Goal: Task Accomplishment & Management: Use online tool/utility

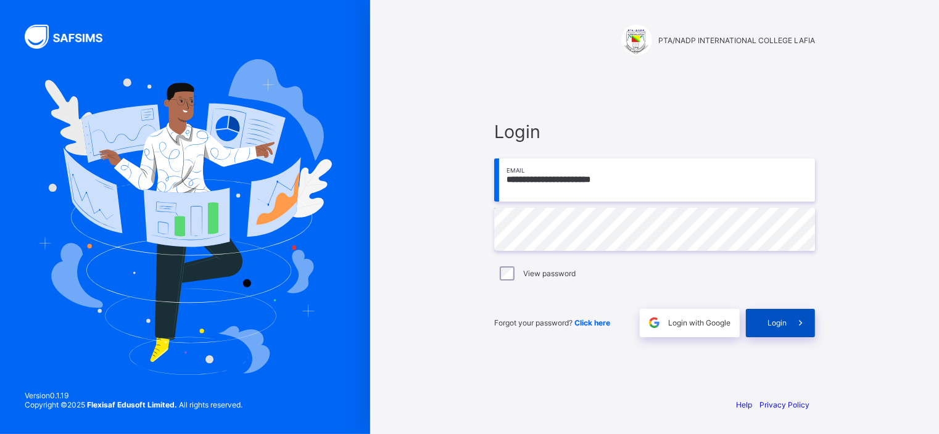
click at [774, 324] on span "Login" at bounding box center [776, 322] width 19 height 9
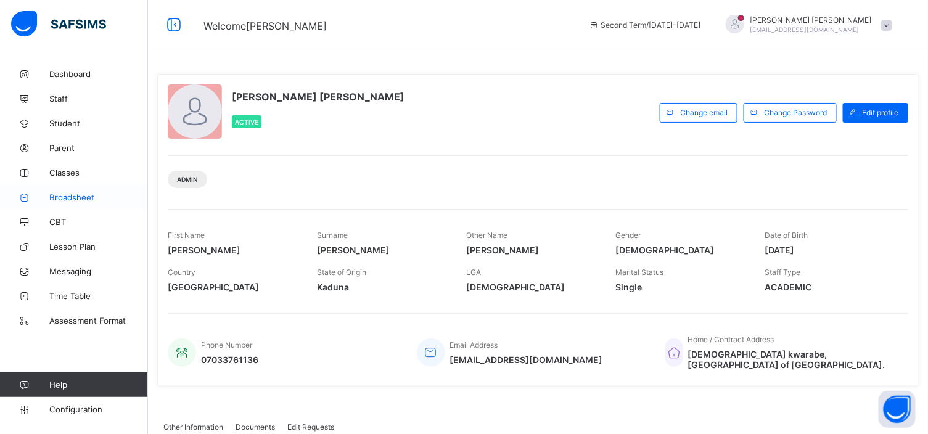
click at [75, 194] on span "Broadsheet" at bounding box center [98, 197] width 99 height 10
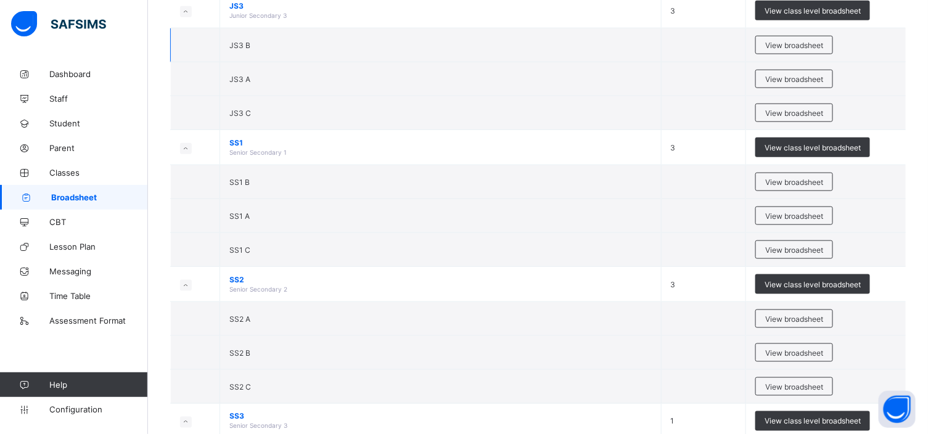
scroll to position [496, 0]
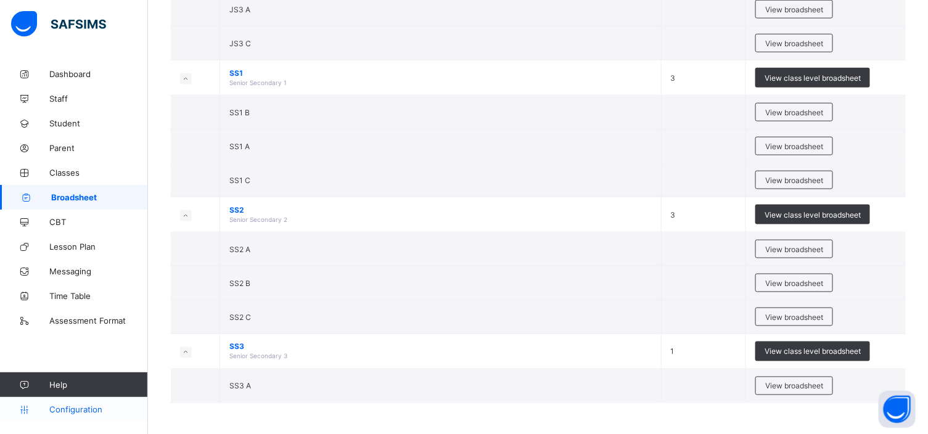
click at [96, 410] on span "Configuration" at bounding box center [98, 410] width 98 height 10
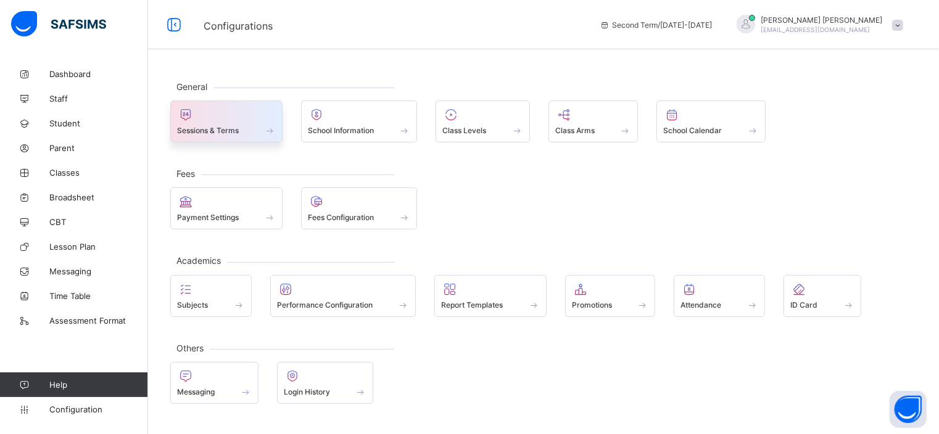
click at [250, 119] on div at bounding box center [226, 114] width 99 height 15
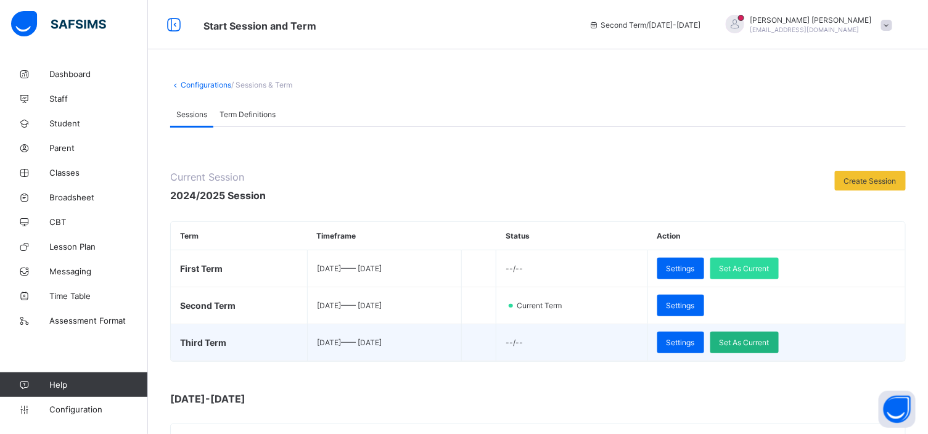
click at [765, 341] on span "Set As Current" at bounding box center [745, 342] width 50 height 9
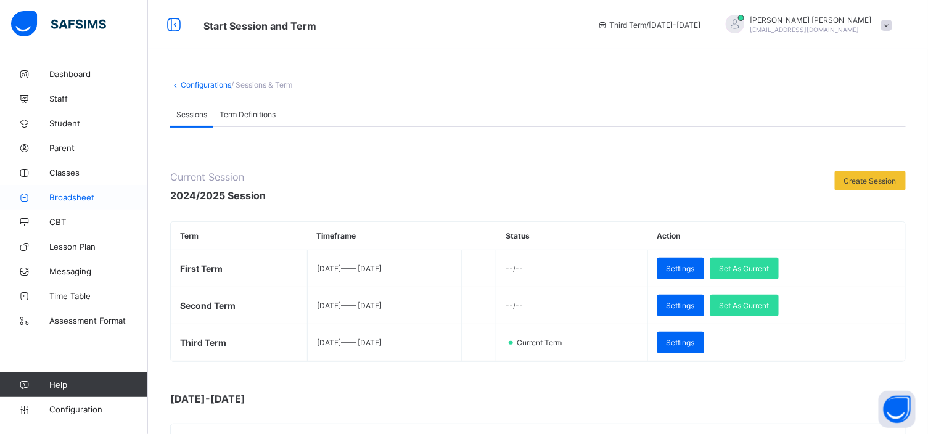
click at [81, 192] on span "Broadsheet" at bounding box center [98, 197] width 99 height 10
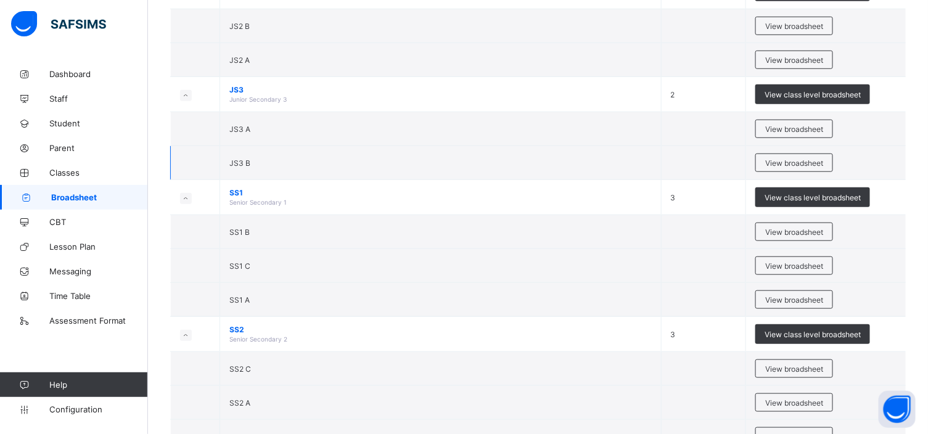
scroll to position [461, 0]
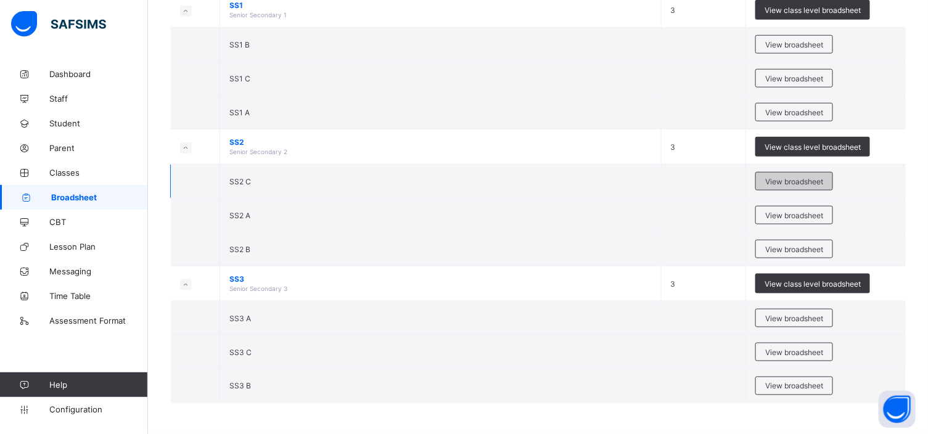
click at [809, 179] on span "View broadsheet" at bounding box center [794, 181] width 58 height 9
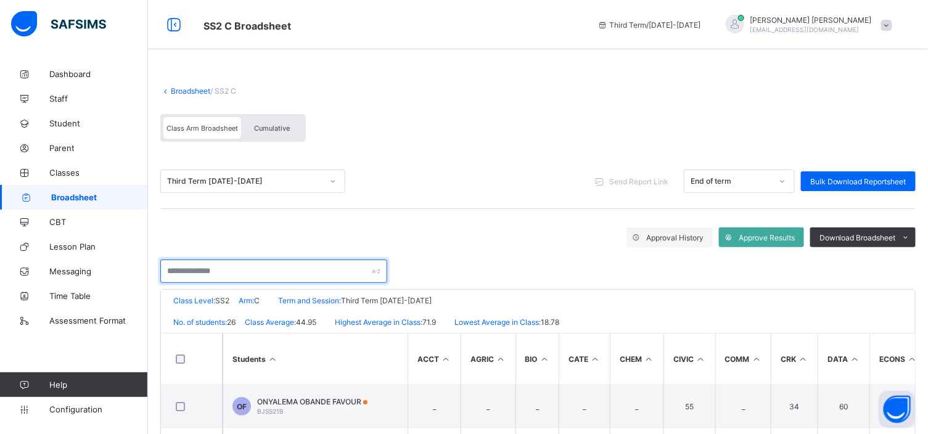
click at [175, 273] on input "text" at bounding box center [273, 271] width 227 height 23
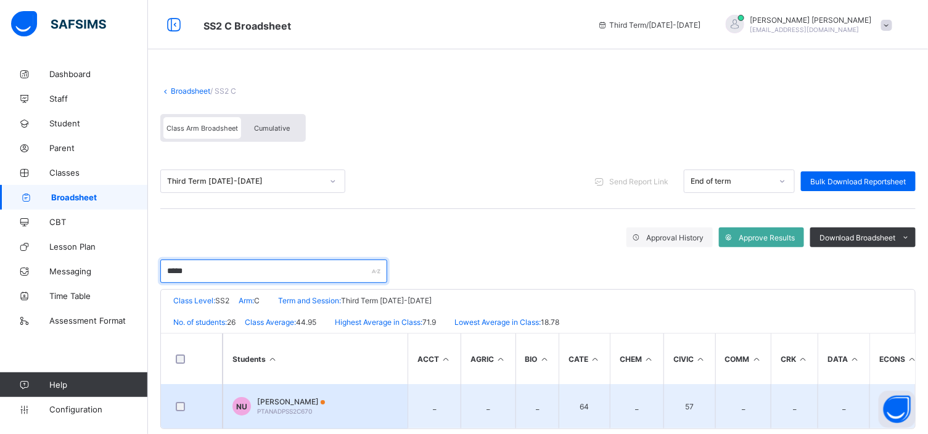
type input "*****"
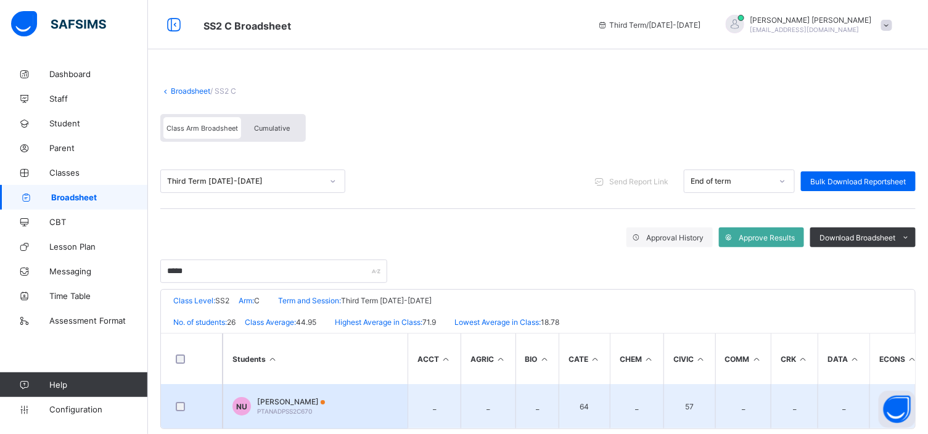
click at [275, 397] on span "[PERSON_NAME]" at bounding box center [291, 401] width 68 height 9
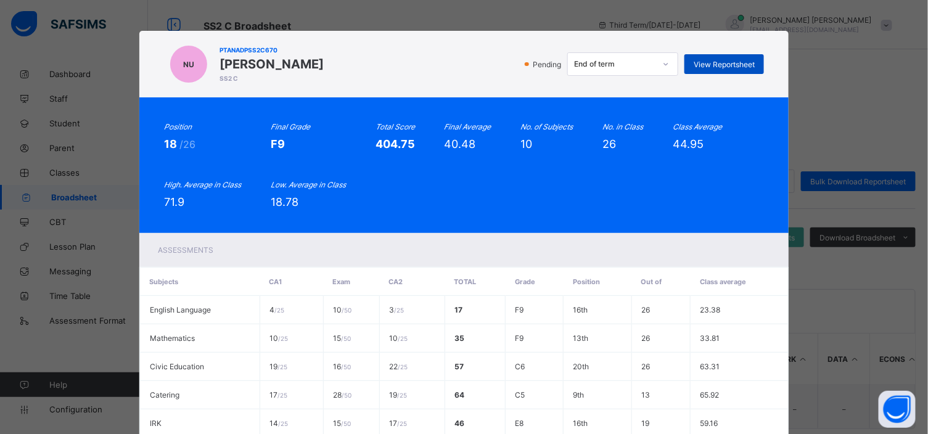
click at [707, 60] on span "View Reportsheet" at bounding box center [724, 64] width 61 height 9
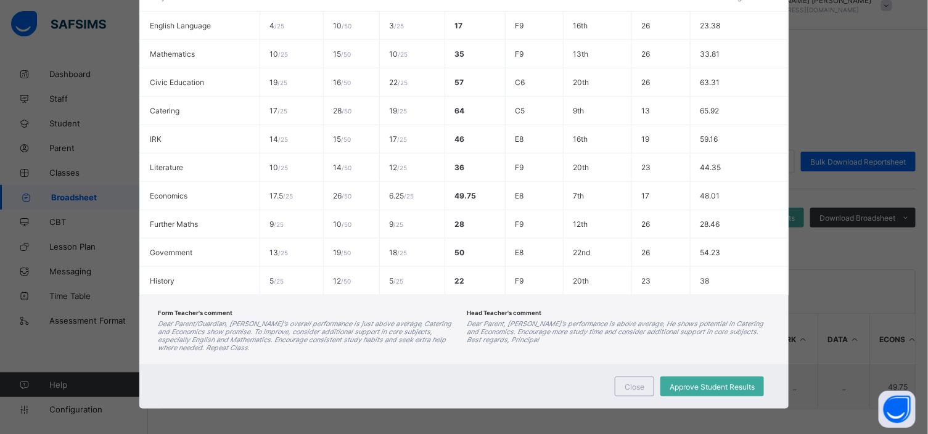
scroll to position [23, 0]
click at [627, 383] on span "Close" at bounding box center [635, 386] width 20 height 9
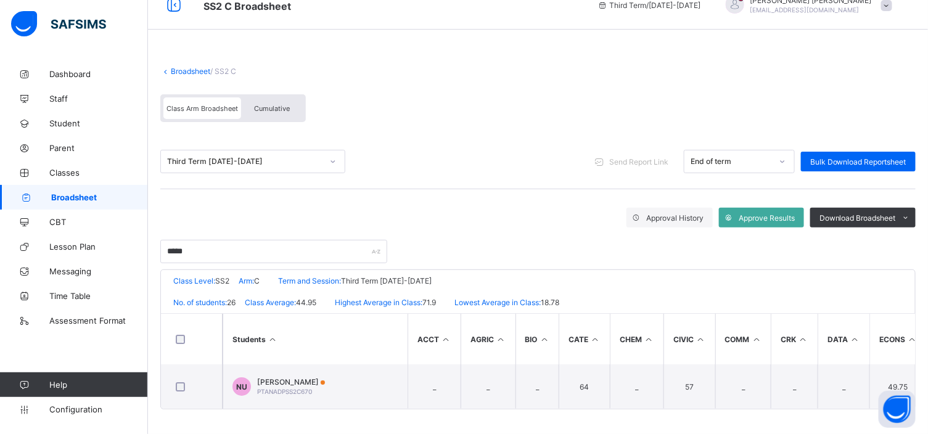
click at [284, 104] on span "Cumulative" at bounding box center [272, 108] width 36 height 9
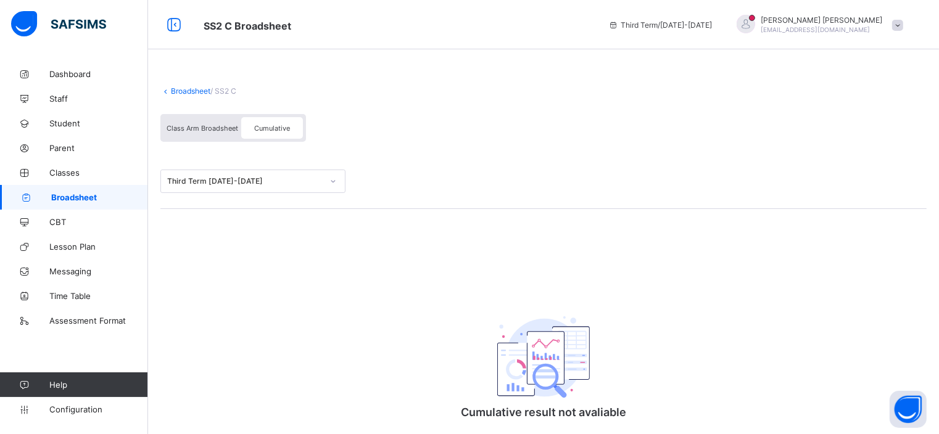
click at [274, 130] on span "Cumulative" at bounding box center [272, 128] width 36 height 9
click at [263, 121] on div "Cumulative" at bounding box center [272, 128] width 62 height 22
click at [213, 128] on span "Class Arm Broadsheet" at bounding box center [203, 128] width 72 height 9
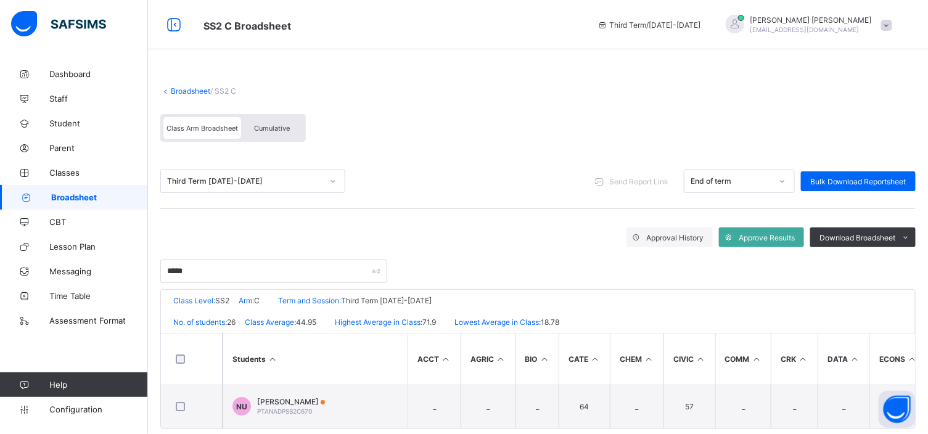
click at [264, 128] on span "Cumulative" at bounding box center [272, 128] width 36 height 9
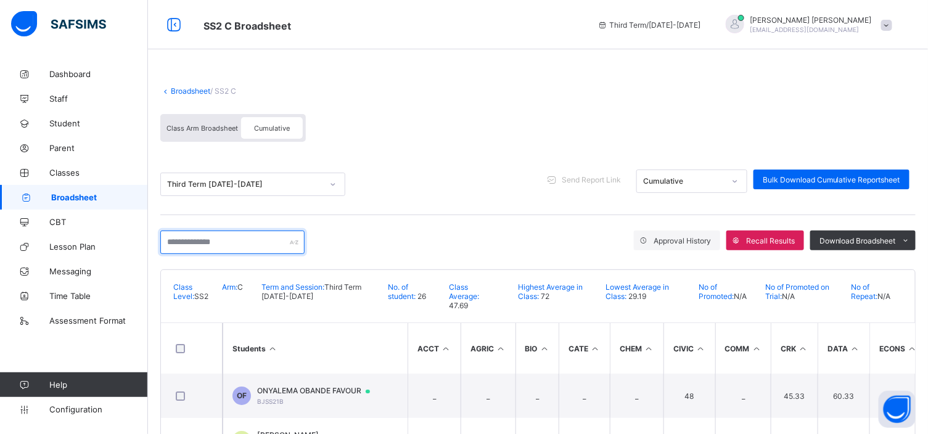
click at [171, 241] on input "text" at bounding box center [232, 242] width 144 height 23
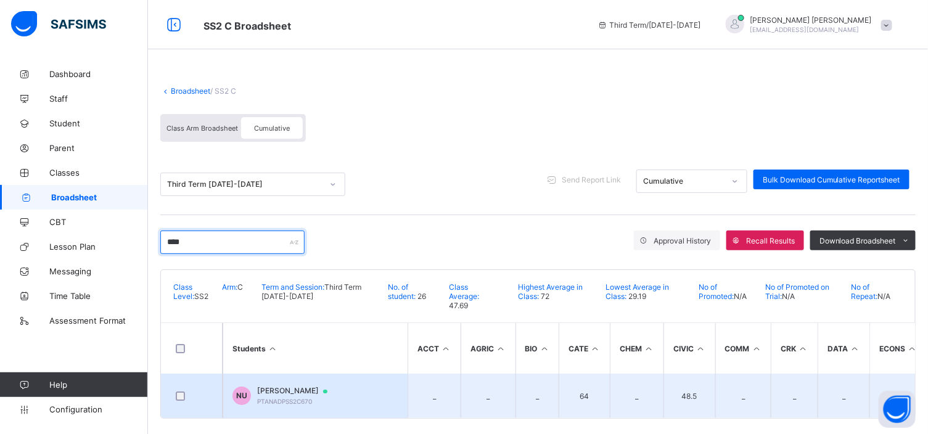
type input "****"
click at [286, 386] on span "[PERSON_NAME]" at bounding box center [298, 391] width 82 height 10
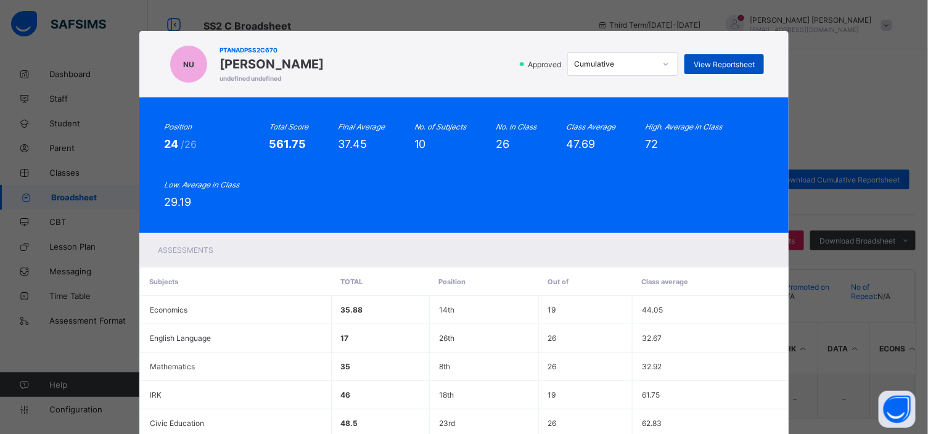
click at [726, 63] on span "View Reportsheet" at bounding box center [724, 64] width 61 height 9
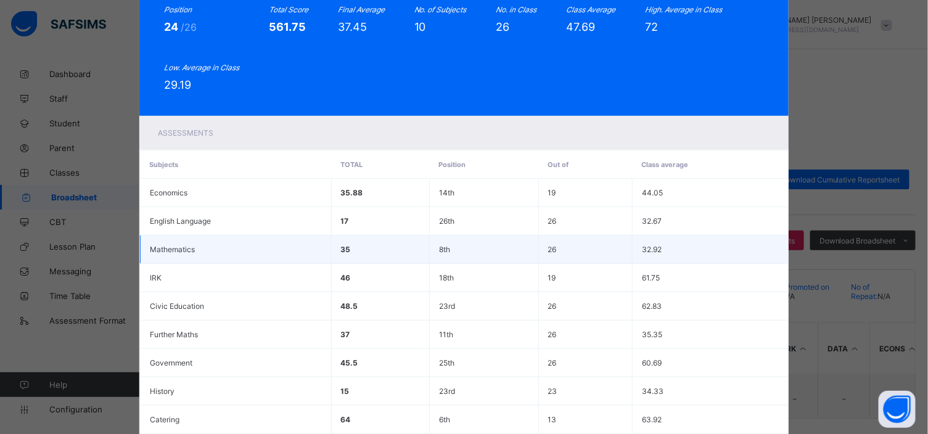
scroll to position [254, 0]
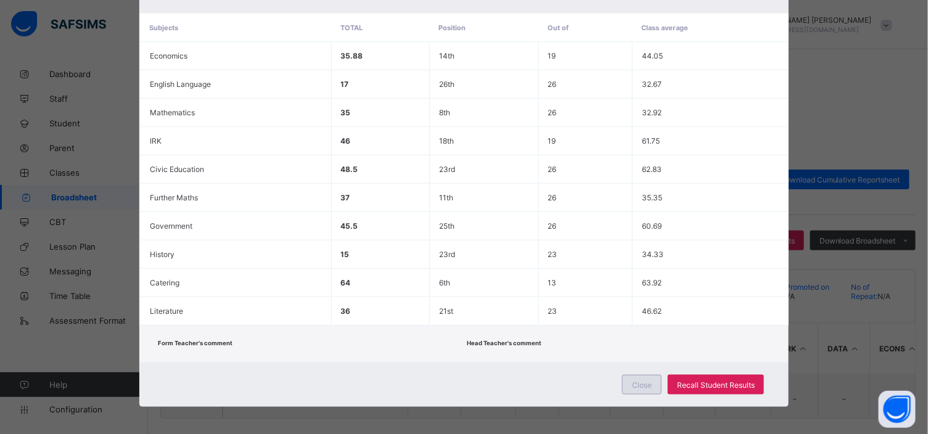
click at [639, 381] on span "Close" at bounding box center [642, 385] width 20 height 9
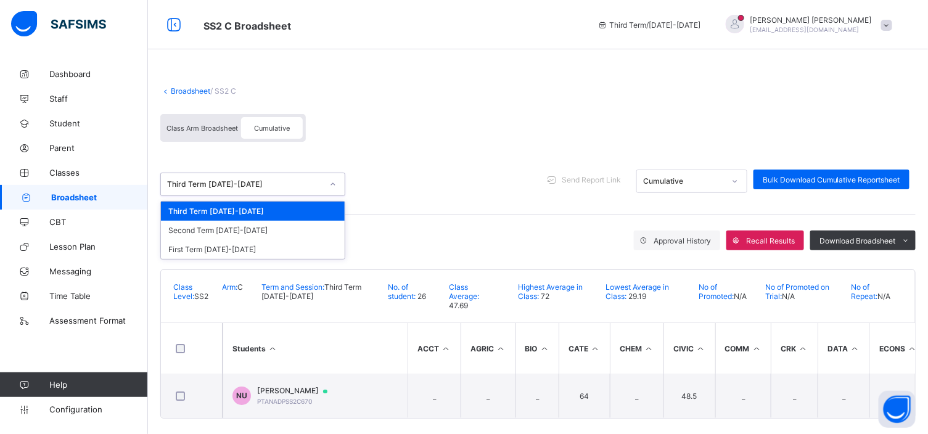
click at [330, 182] on icon at bounding box center [332, 184] width 7 height 12
click at [279, 229] on div "Second Term 2024-2025" at bounding box center [253, 230] width 184 height 19
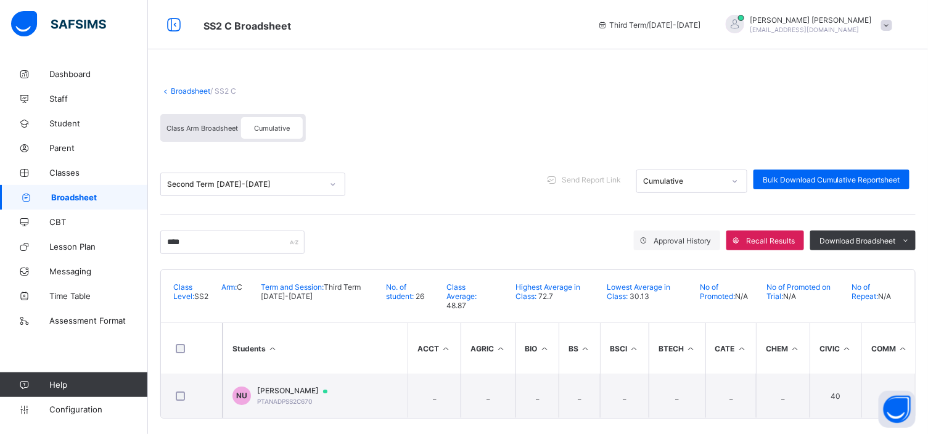
click at [295, 389] on span "[PERSON_NAME]" at bounding box center [298, 391] width 82 height 10
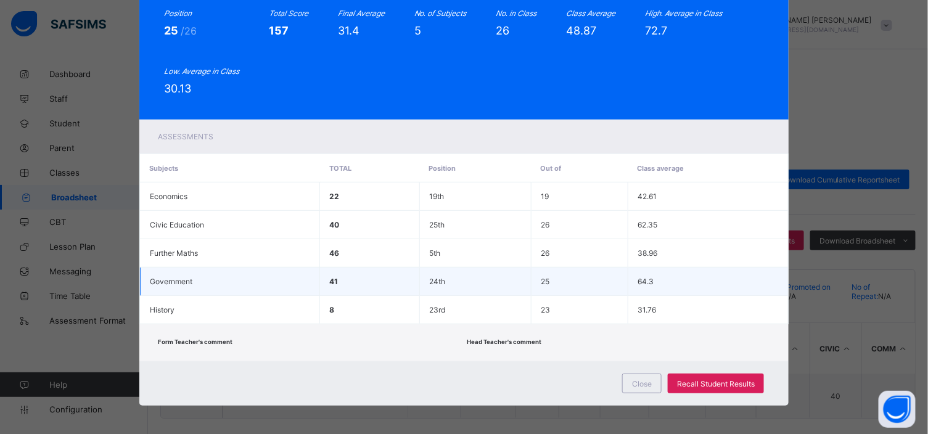
scroll to position [0, 0]
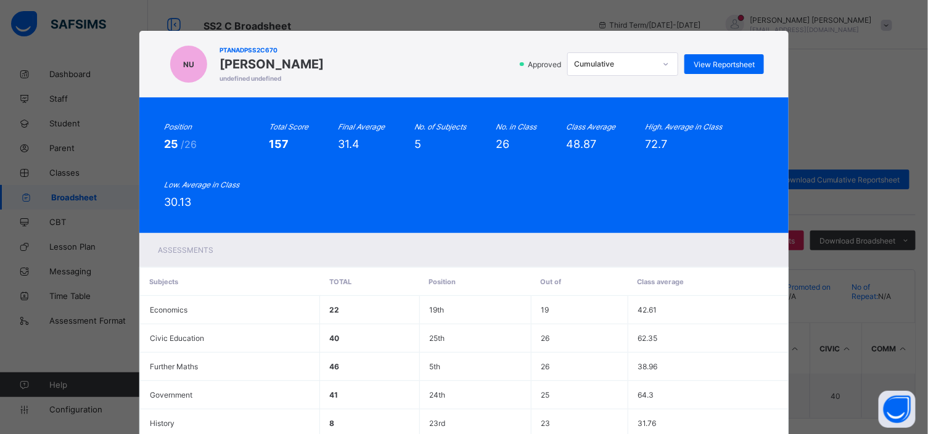
click at [490, 270] on th "Position" at bounding box center [475, 282] width 112 height 28
click at [710, 62] on span "View Reportsheet" at bounding box center [724, 64] width 61 height 9
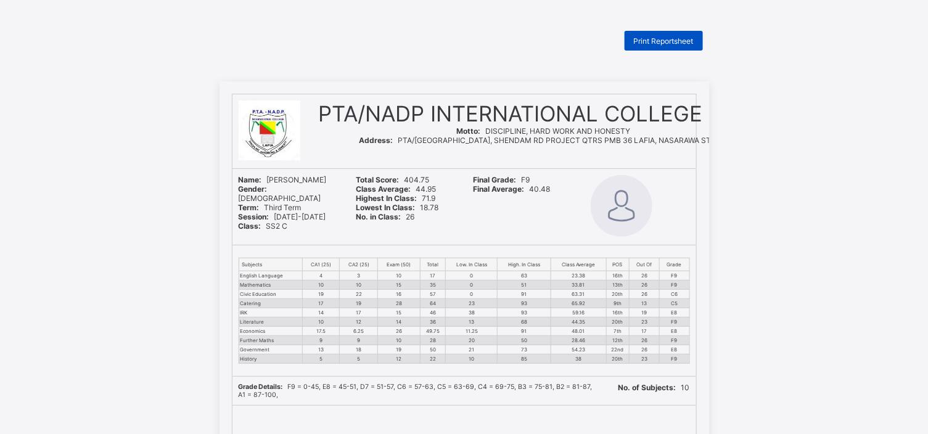
click at [691, 36] on span "Print Reportsheet" at bounding box center [664, 40] width 60 height 9
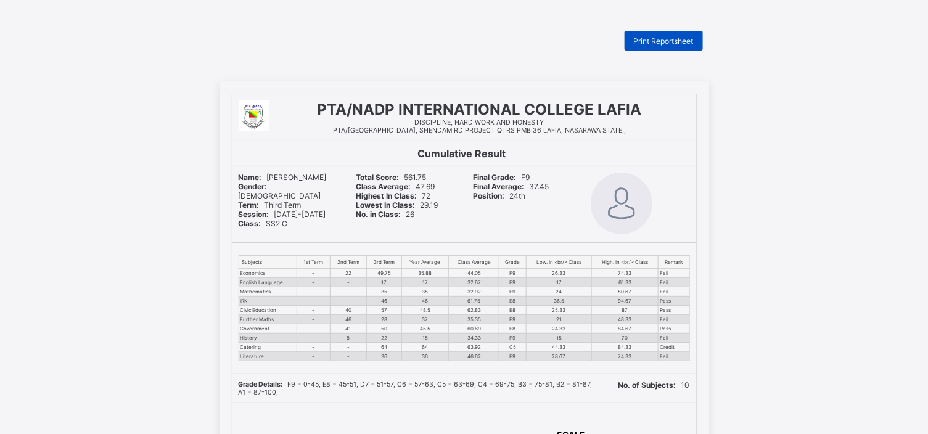
click at [658, 41] on span "Print Reportsheet" at bounding box center [664, 40] width 60 height 9
click at [644, 41] on span "Print Reportsheet" at bounding box center [664, 40] width 60 height 9
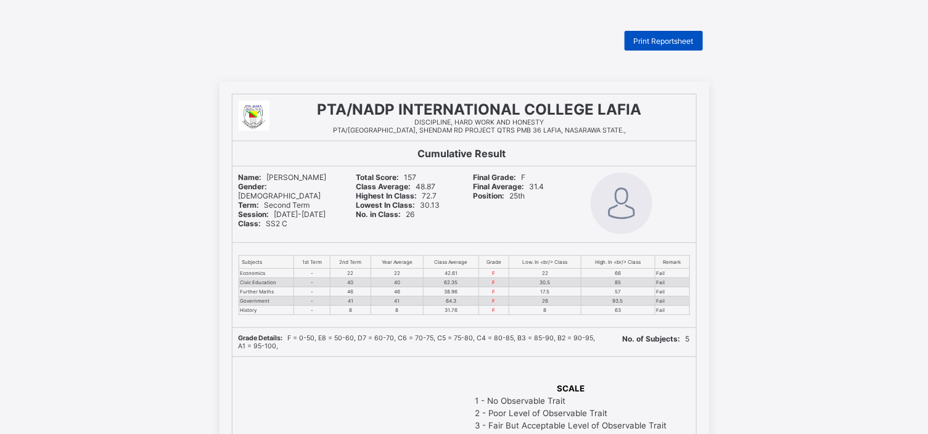
click at [664, 38] on span "Print Reportsheet" at bounding box center [664, 40] width 60 height 9
